Goal: Task Accomplishment & Management: Use online tool/utility

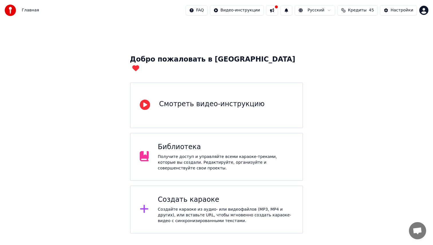
click at [207, 143] on div "Библиотека" at bounding box center [225, 147] width 135 height 9
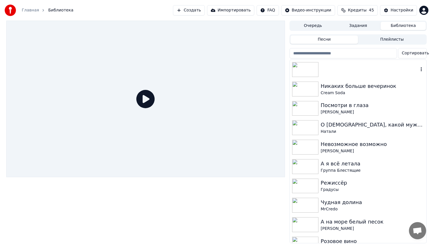
click at [349, 73] on div at bounding box center [358, 69] width 137 height 19
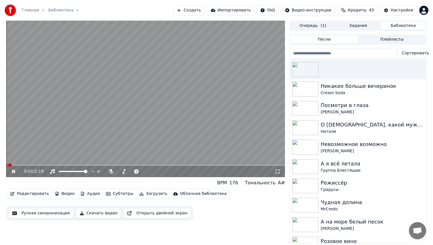
click at [13, 171] on icon at bounding box center [13, 171] width 3 height 3
click at [47, 212] on button "Ручная синхронизация" at bounding box center [41, 213] width 65 height 10
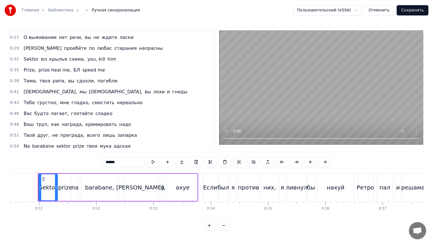
scroll to position [64, 0]
click at [76, 116] on span "глотайте" at bounding box center [81, 113] width 23 height 7
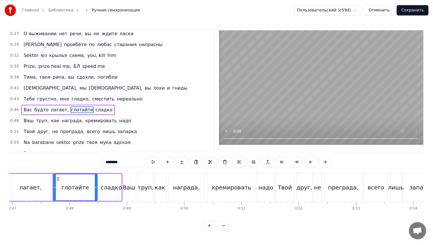
scroll to position [0, 2703]
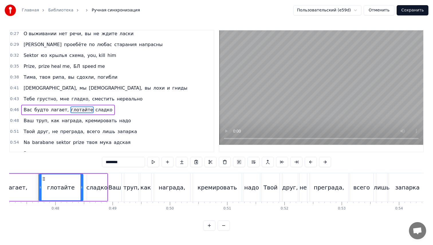
click at [119, 162] on input "********" at bounding box center [123, 162] width 43 height 10
type input "********"
click at [406, 12] on button "Сохранить" at bounding box center [413, 10] width 32 height 10
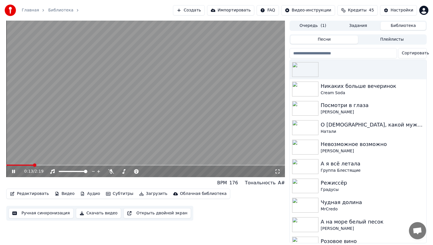
click at [16, 171] on icon at bounding box center [17, 171] width 13 height 5
click at [114, 131] on video at bounding box center [145, 99] width 279 height 157
click at [14, 172] on icon at bounding box center [13, 171] width 3 height 3
click at [41, 213] on button "Ручная синхронизация" at bounding box center [41, 213] width 65 height 10
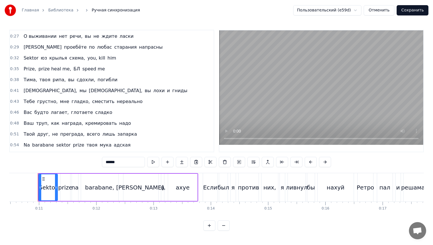
scroll to position [66, 0]
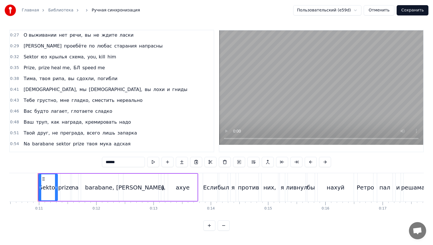
click at [404, 12] on button "Сохранить" at bounding box center [413, 10] width 32 height 10
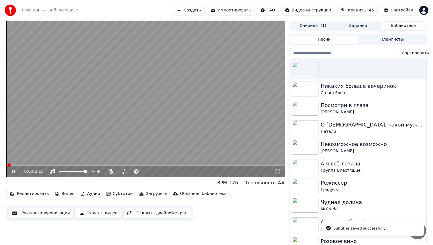
click at [147, 194] on button "Загрузить" at bounding box center [153, 194] width 33 height 8
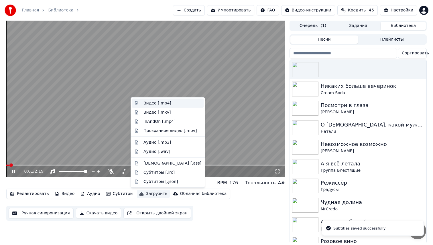
click at [160, 102] on div "Видео [.mp4]" at bounding box center [157, 104] width 28 height 6
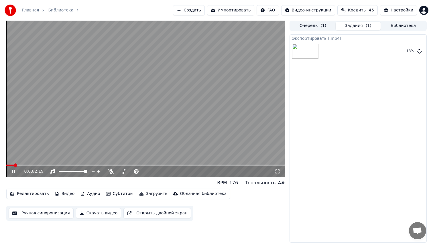
click at [14, 172] on icon at bounding box center [13, 171] width 3 height 3
click at [395, 49] on button "Показать" at bounding box center [401, 51] width 30 height 10
